Goal: Communication & Community: Participate in discussion

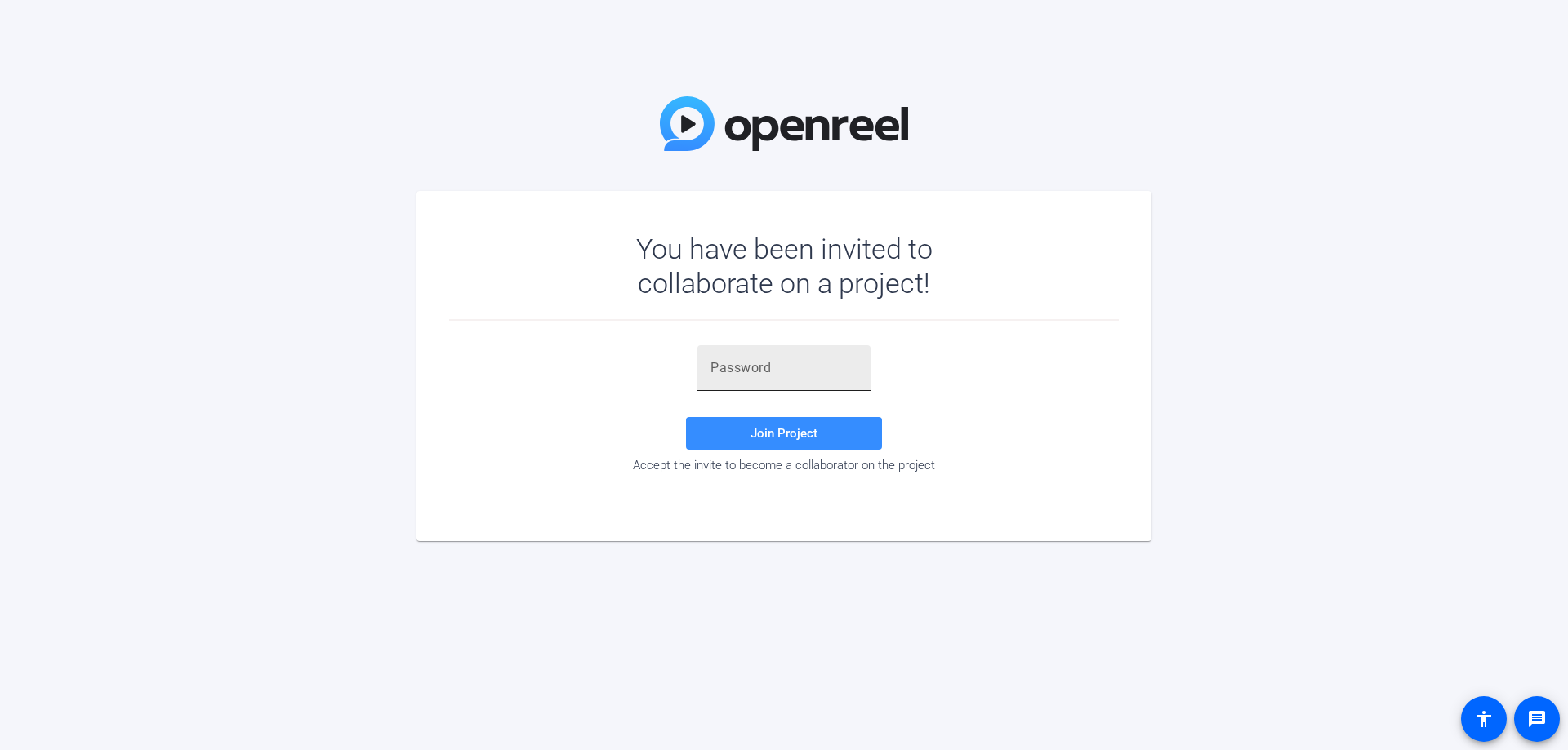
click at [805, 374] on input "text" at bounding box center [784, 368] width 147 height 20
paste input "=2{;T1"
type input "=2{;T1"
click at [818, 425] on span at bounding box center [784, 434] width 196 height 40
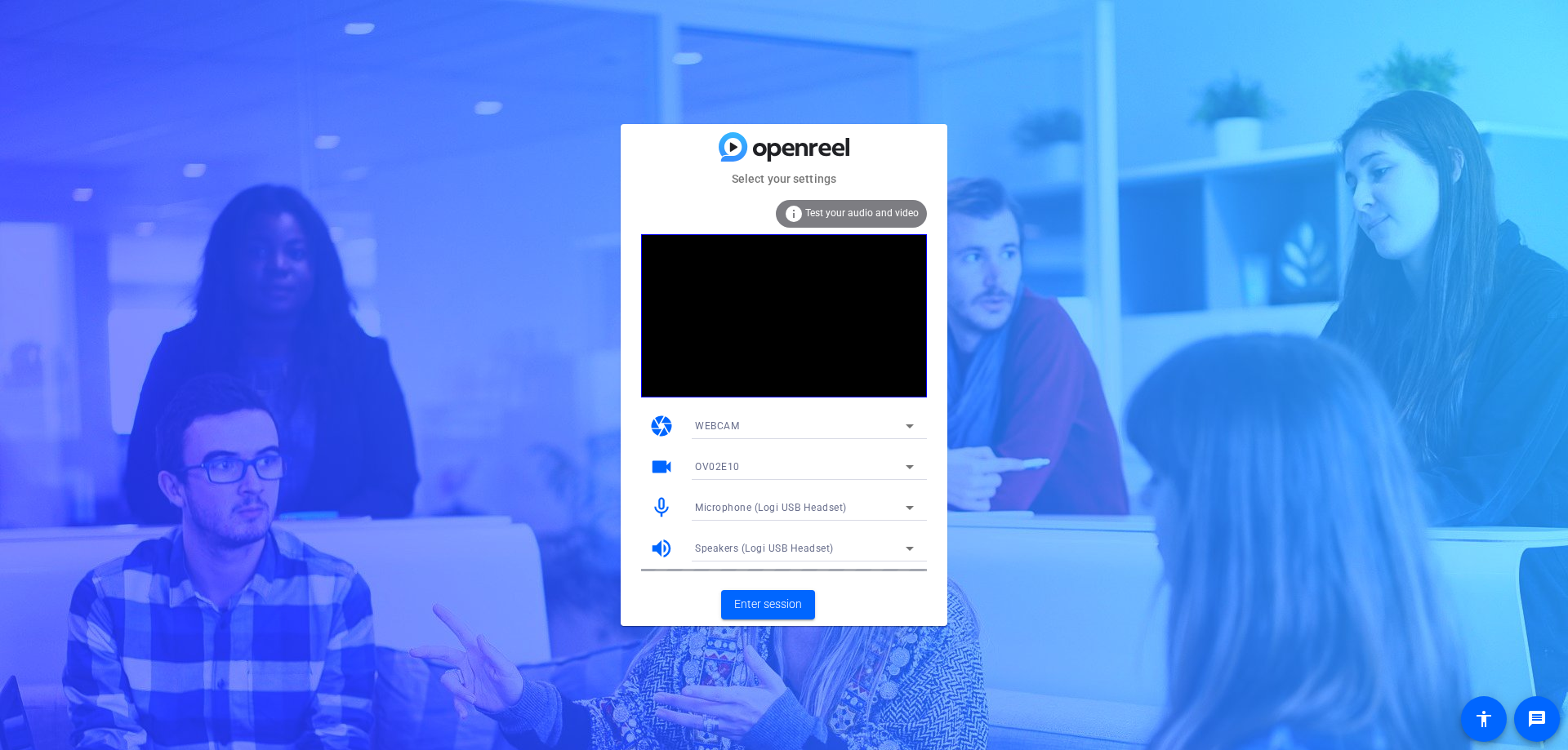
click at [868, 465] on div "OV02E10" at bounding box center [799, 467] width 210 height 21
click at [790, 529] on span "Logitech Webcam C930e" at bounding box center [753, 525] width 117 height 20
click at [766, 471] on span "Logitech Webcam C930e" at bounding box center [754, 467] width 119 height 11
click at [767, 502] on mat-option "OV02E10" at bounding box center [805, 500] width 245 height 26
click at [795, 604] on span "Enter session" at bounding box center [768, 605] width 68 height 17
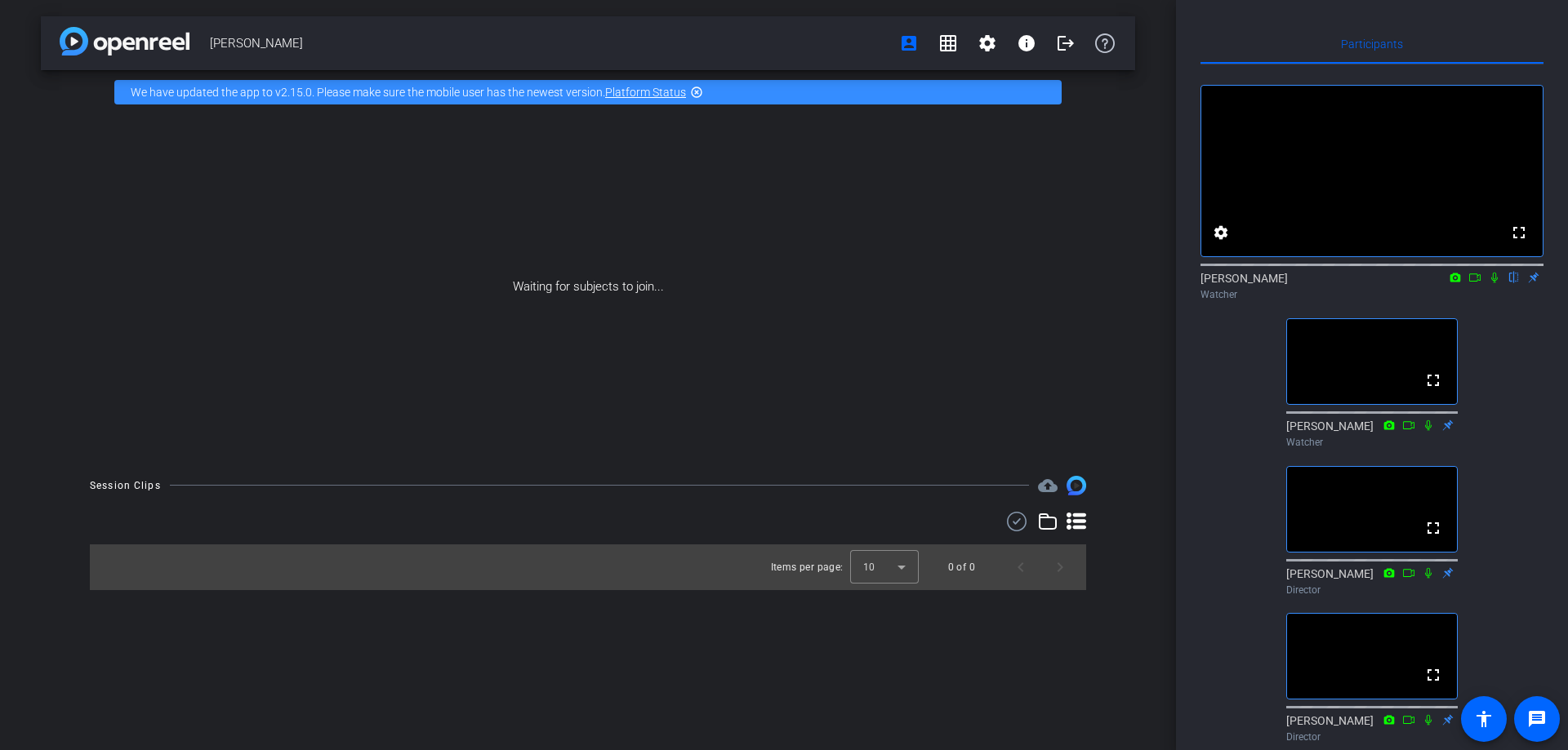
click at [1490, 283] on icon at bounding box center [1494, 277] width 13 height 11
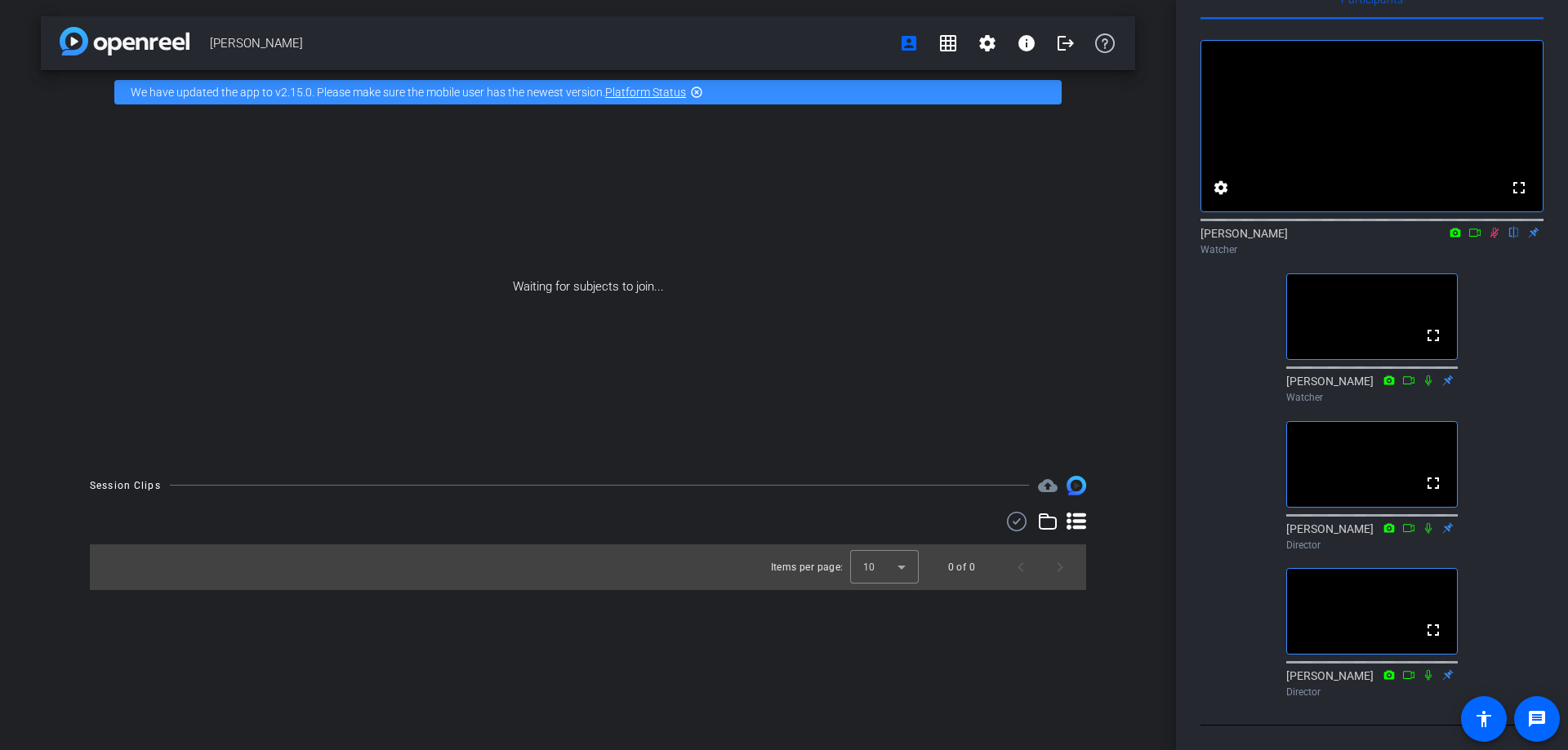
click at [1493, 227] on icon at bounding box center [1494, 233] width 13 height 11
click at [1491, 227] on icon at bounding box center [1494, 233] width 13 height 11
click at [1495, 227] on icon at bounding box center [1494, 233] width 13 height 11
click at [1493, 227] on icon at bounding box center [1493, 232] width 7 height 10
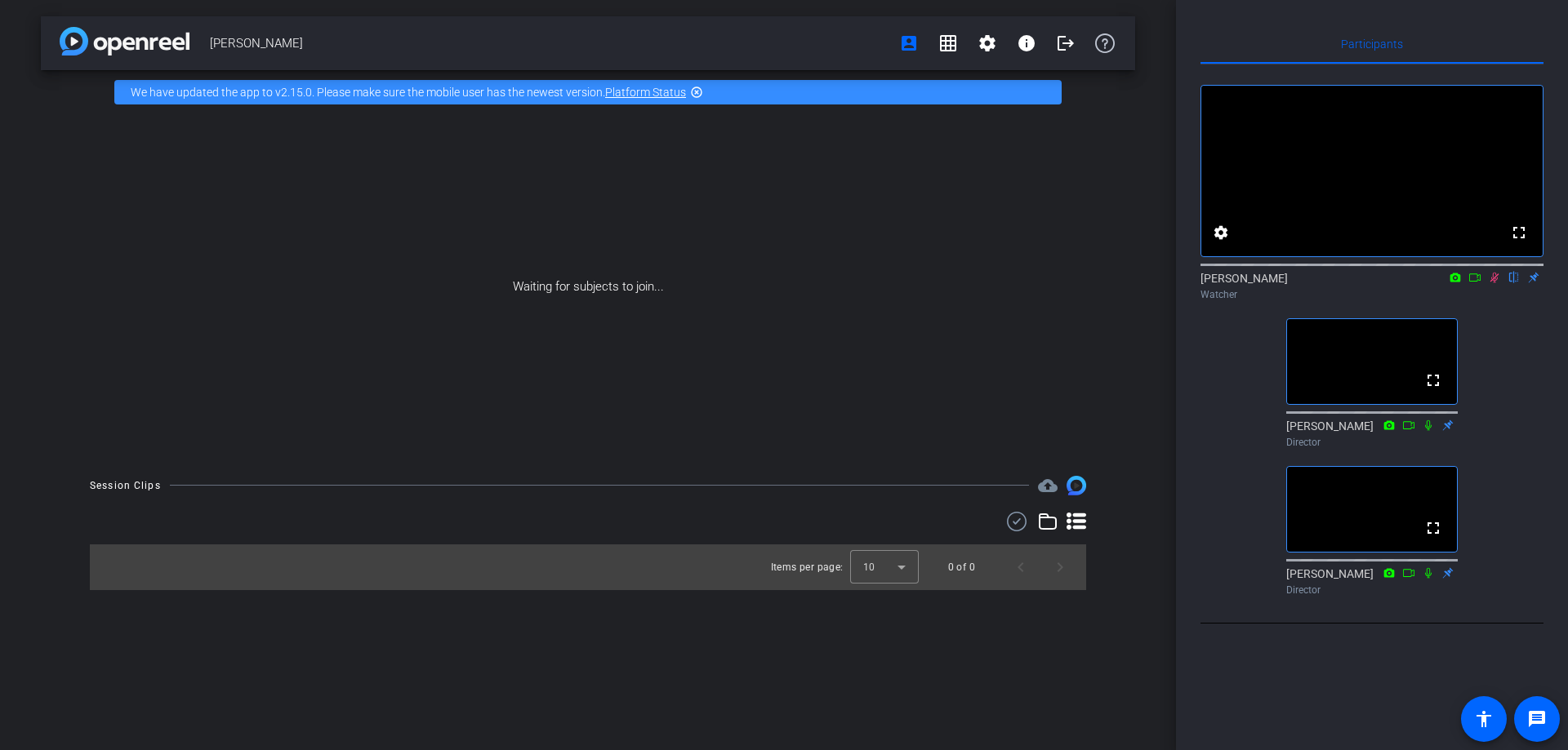
click at [1491, 283] on icon at bounding box center [1494, 277] width 13 height 11
